Goal: Information Seeking & Learning: Learn about a topic

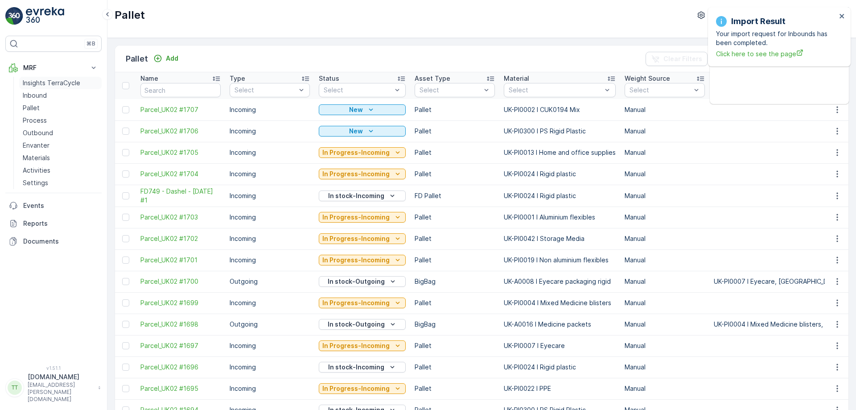
click at [57, 82] on p "Insights TerraCycle" at bounding box center [51, 82] width 57 height 9
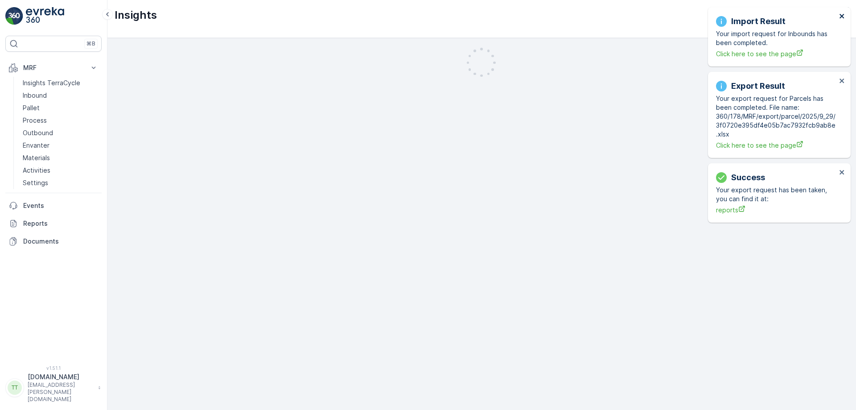
click at [844, 14] on icon "close" at bounding box center [842, 15] width 6 height 7
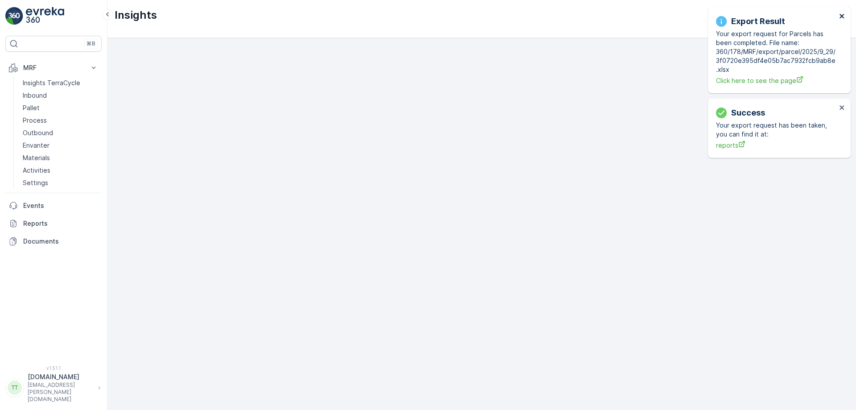
click at [843, 17] on icon "close" at bounding box center [841, 16] width 4 height 4
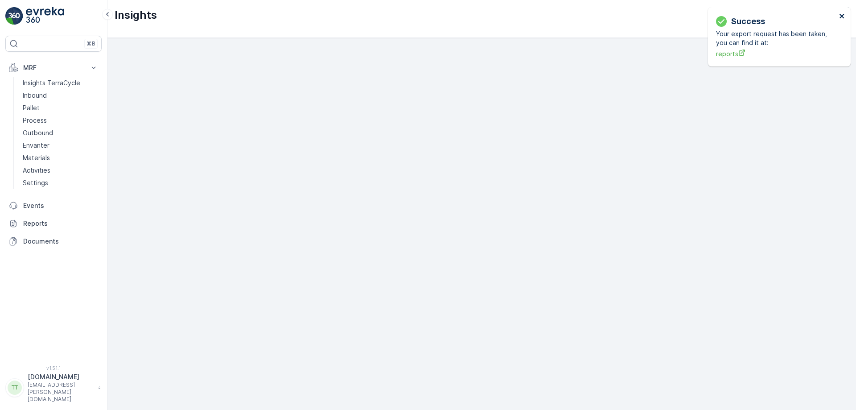
click at [841, 16] on icon "close" at bounding box center [841, 16] width 4 height 4
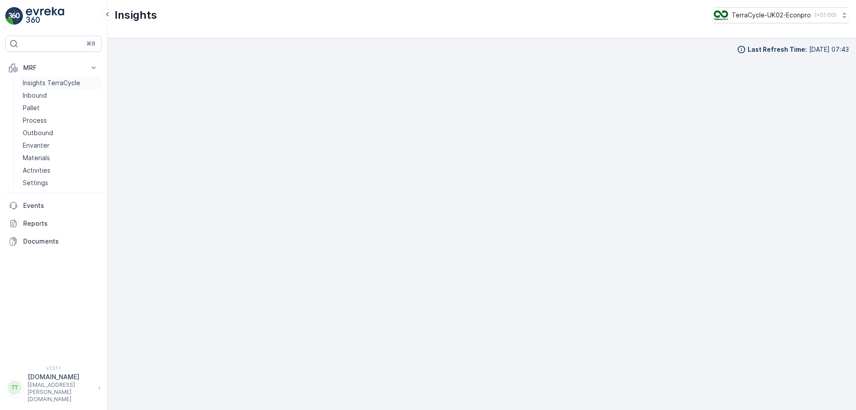
click at [49, 83] on p "Insights TerraCycle" at bounding box center [51, 82] width 57 height 9
